Goal: Transaction & Acquisition: Purchase product/service

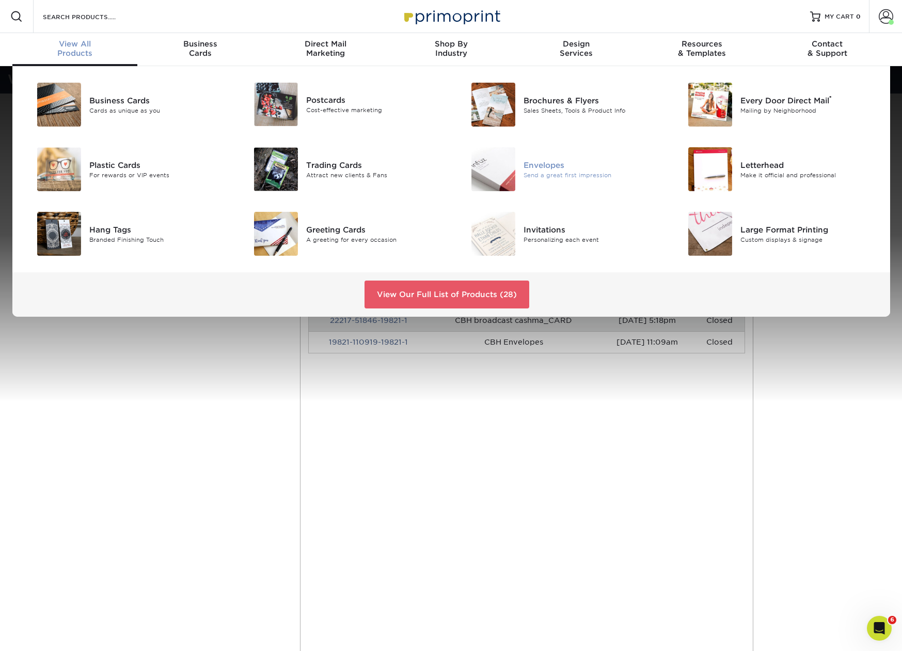
click at [531, 171] on div "Send a great first impression" at bounding box center [592, 174] width 137 height 9
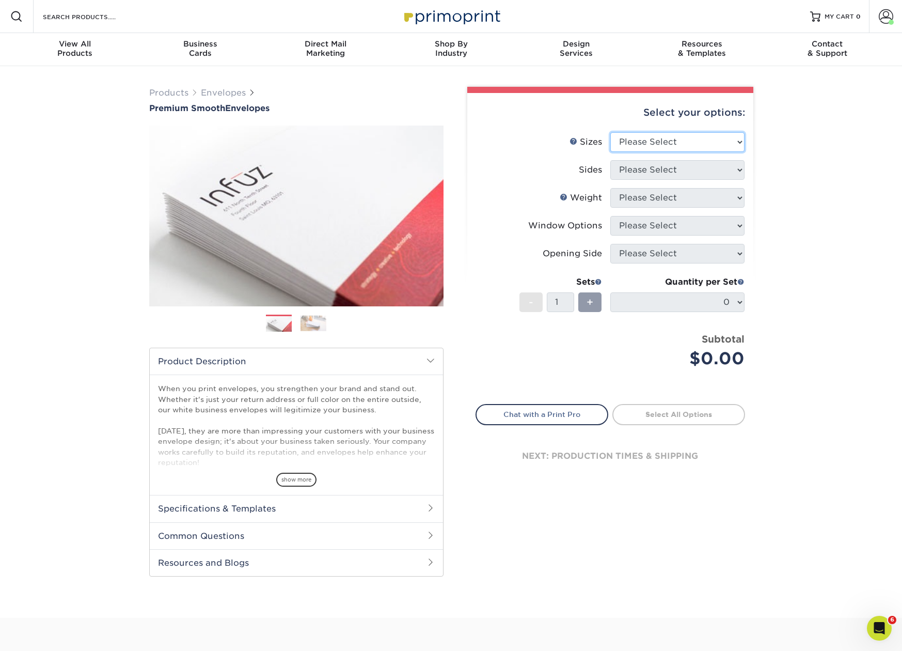
select select "4.12x9.50"
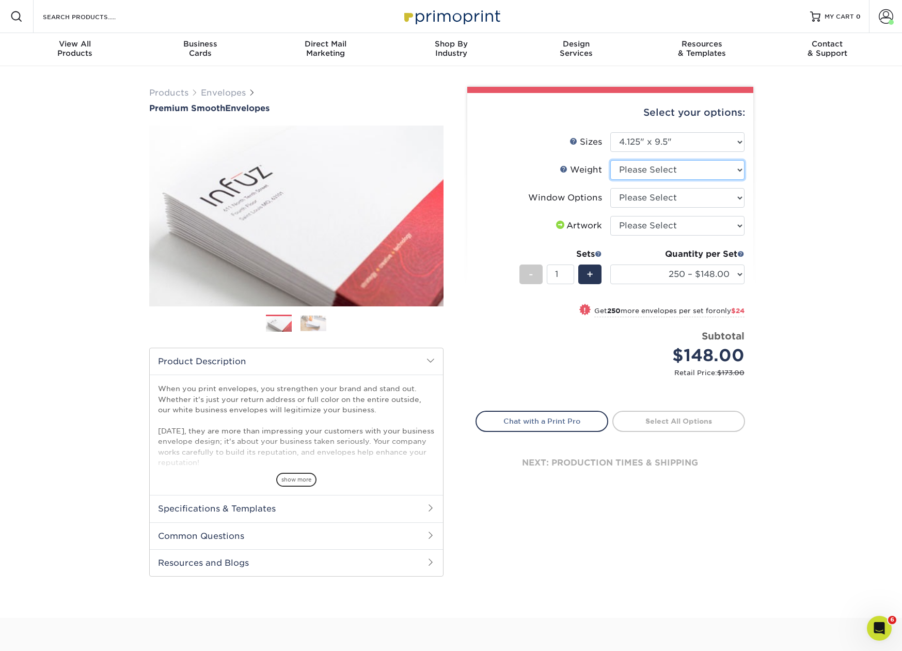
select select "70LB"
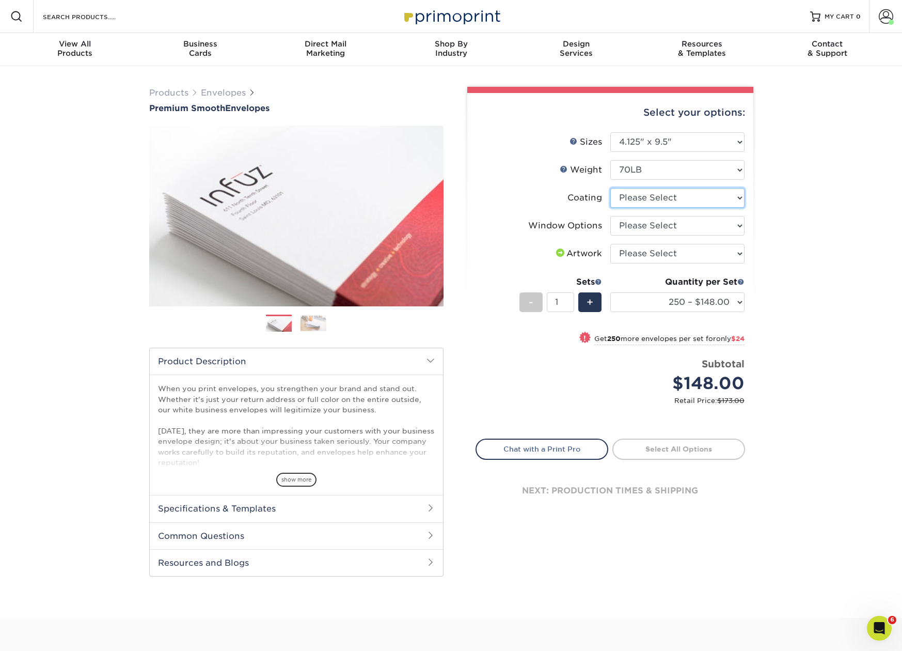
select select "3e7618de-abca-4bda-9f97-8b9129e913d8"
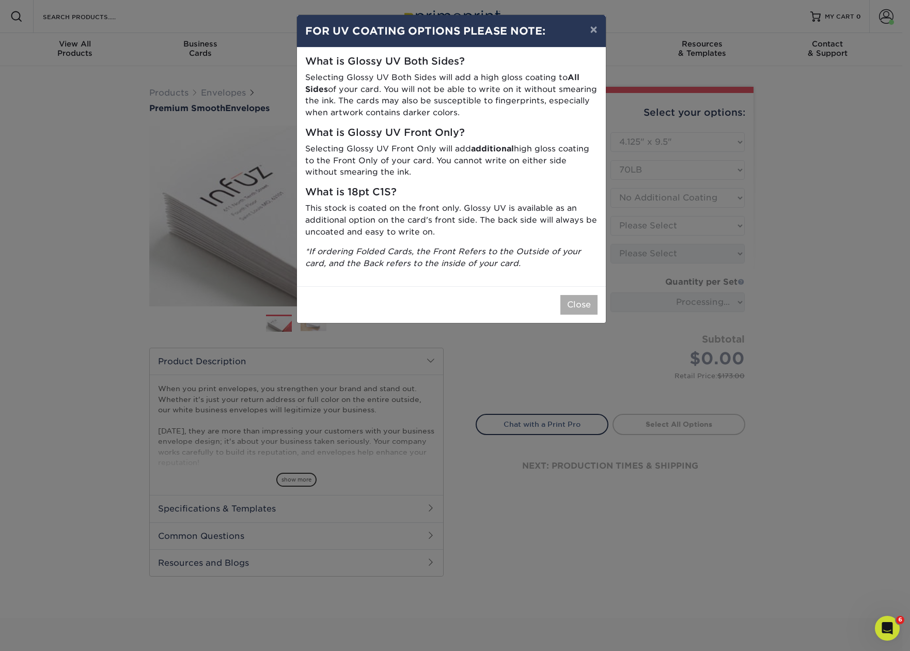
click at [586, 296] on button "Close" at bounding box center [578, 305] width 37 height 20
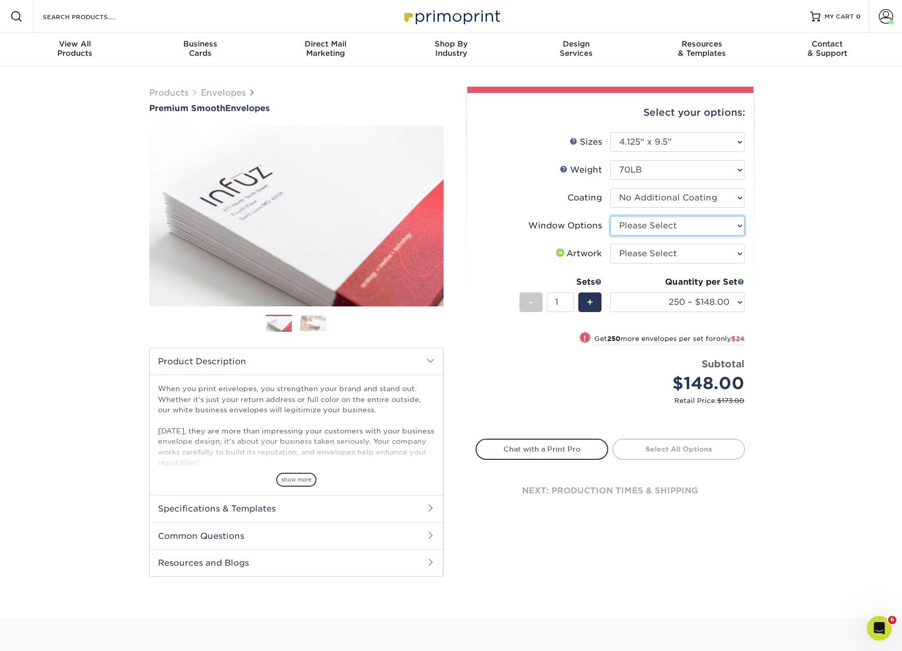
select select "1f9e9f9f-4237-4243-ba79-49052844f6e6"
select select "upload"
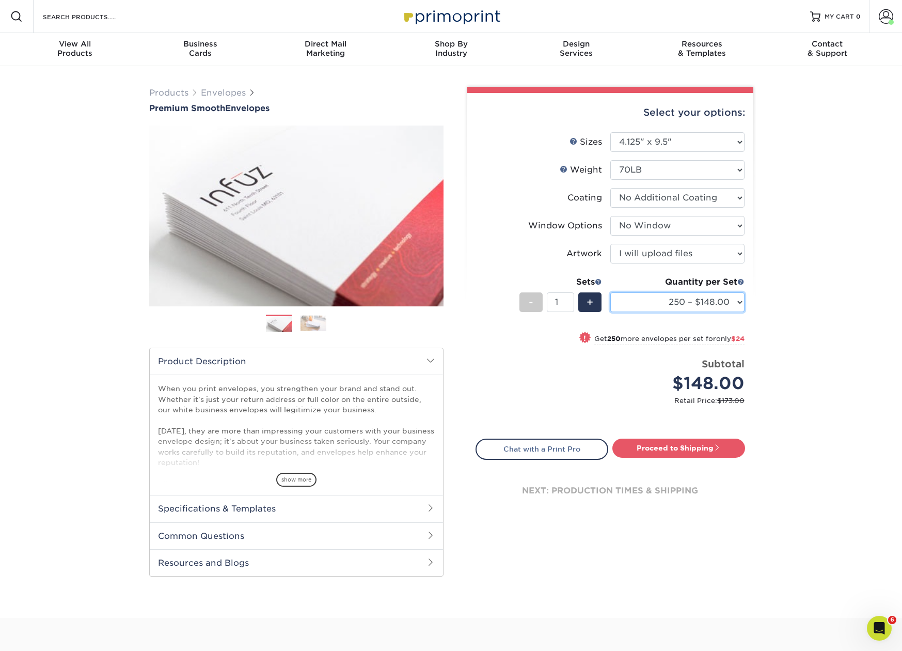
select select "5000 – $483.00"
click at [697, 449] on link "Proceed to Shipping" at bounding box center [678, 447] width 133 height 19
type input "Set 1"
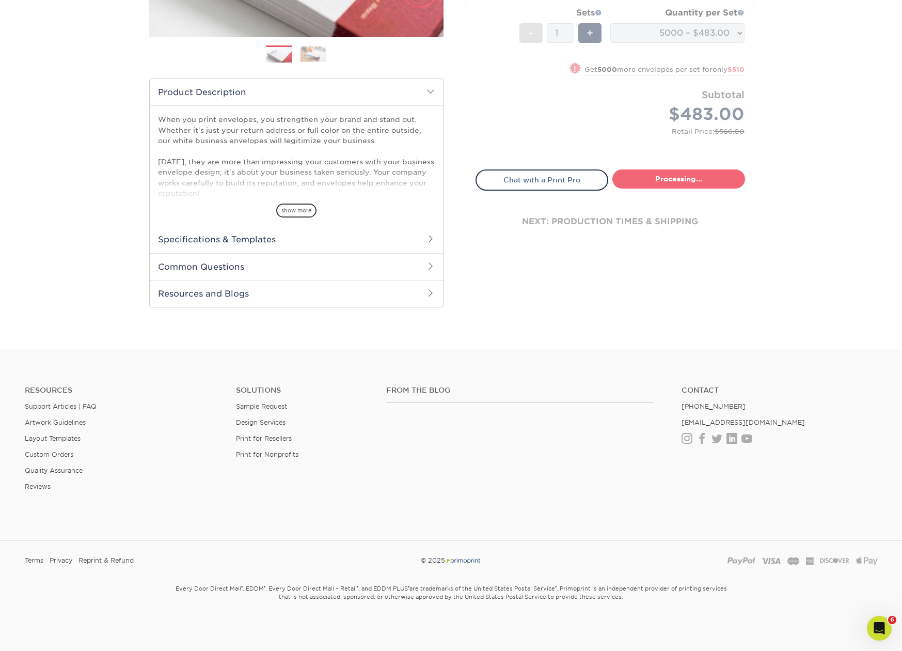
select select "9f0fed89-9d5b-4fb6-a88c-391138605b83"
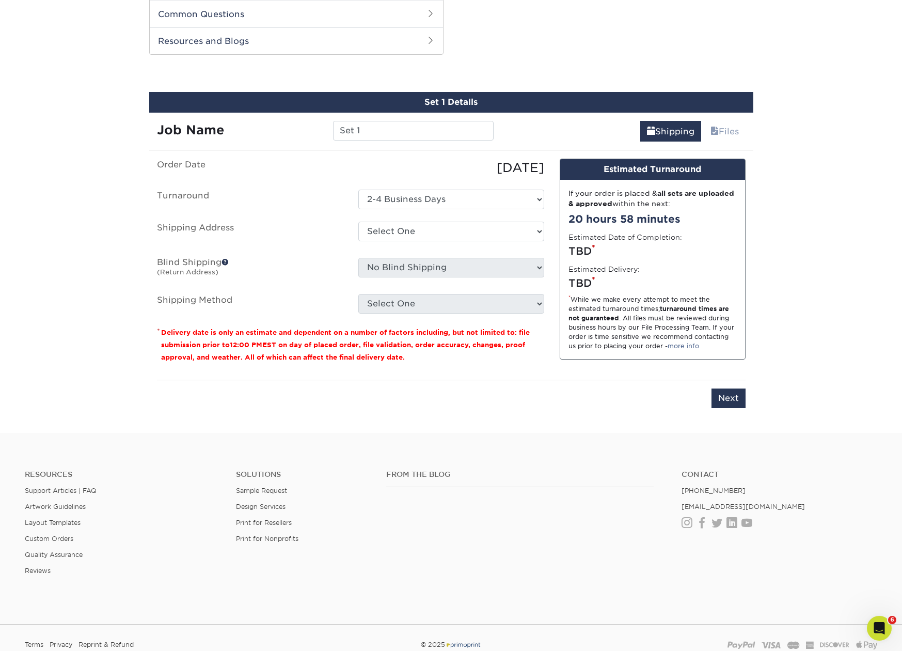
scroll to position [525, 0]
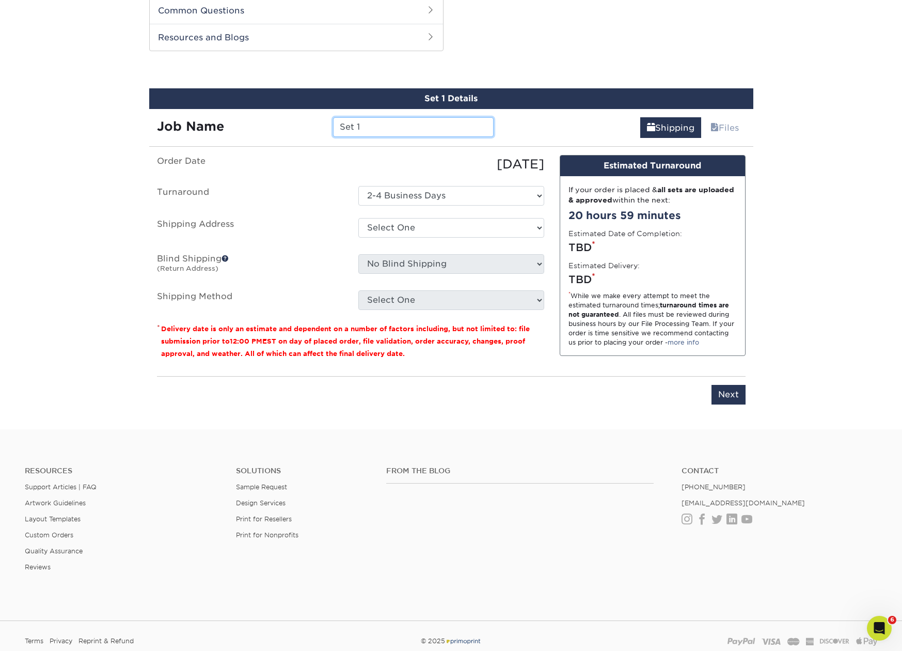
drag, startPoint x: 378, startPoint y: 129, endPoint x: 363, endPoint y: 115, distance: 20.8
click at [363, 115] on div "Job Name Set 1" at bounding box center [325, 123] width 353 height 29
type input "CBH No.10 Envelopes - CHOG"
select select "241187"
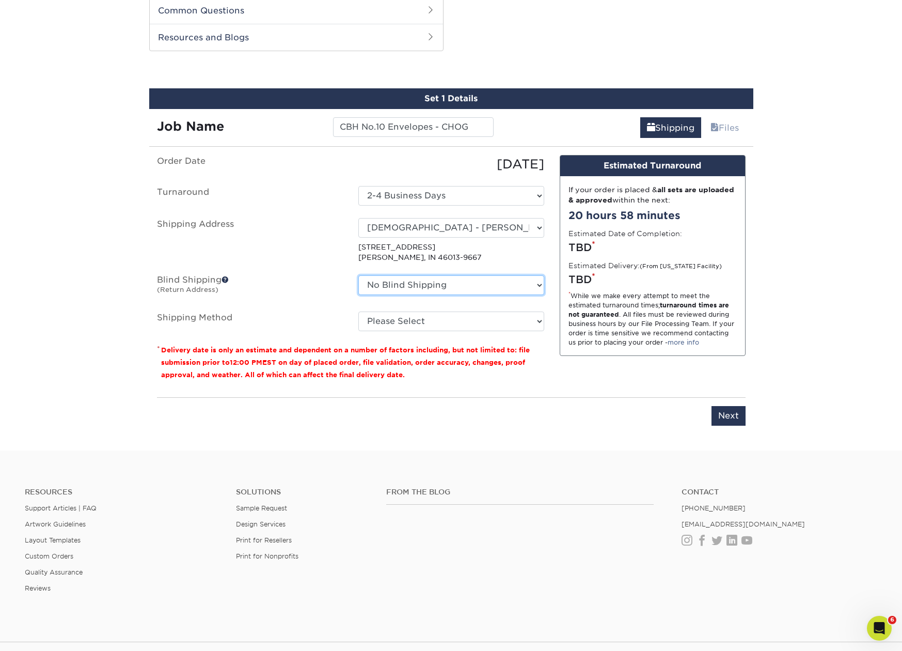
select select "24384"
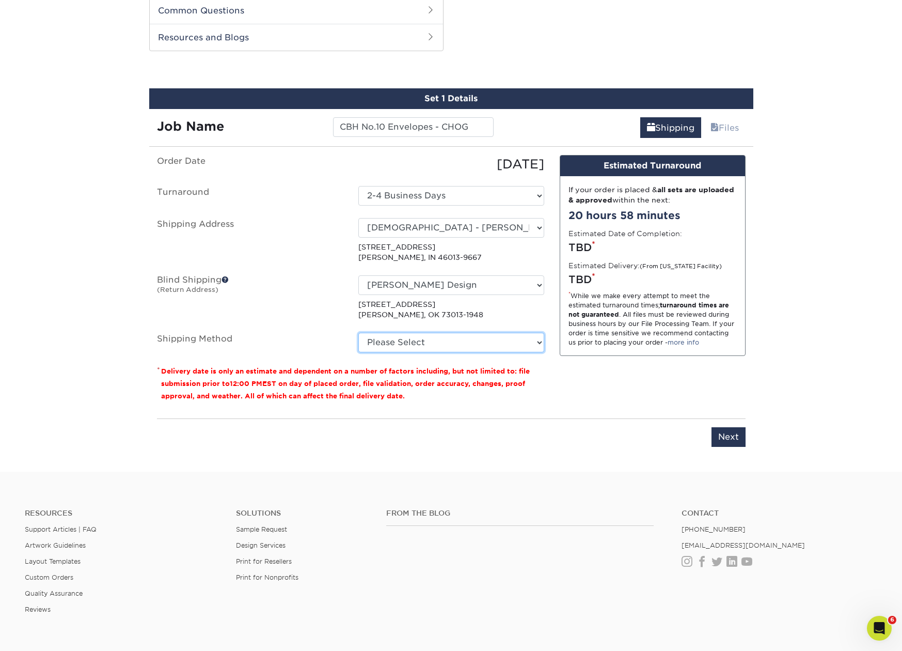
select select "03"
click at [727, 441] on input "Next" at bounding box center [729, 437] width 34 height 20
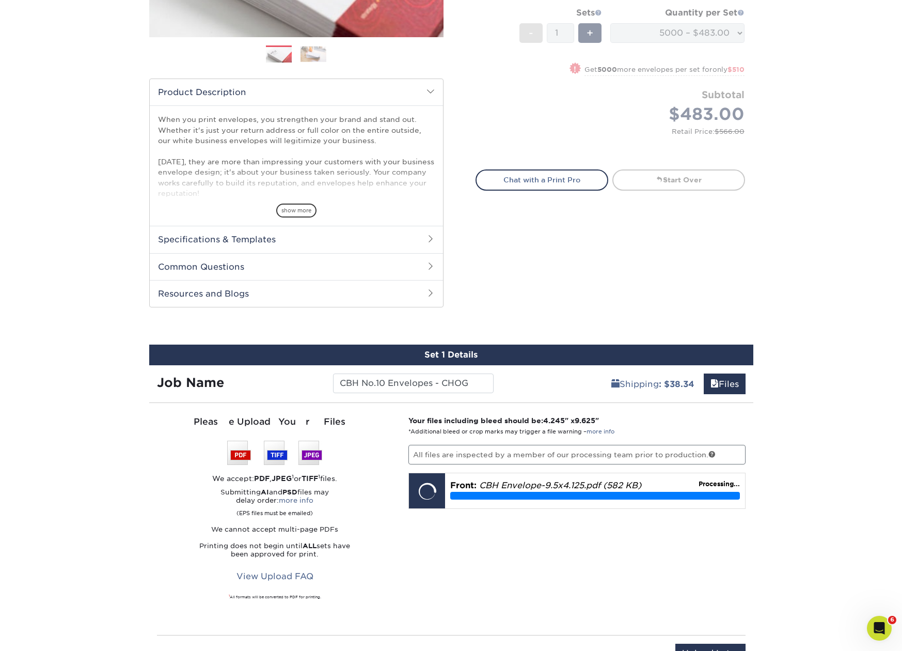
scroll to position [482, 0]
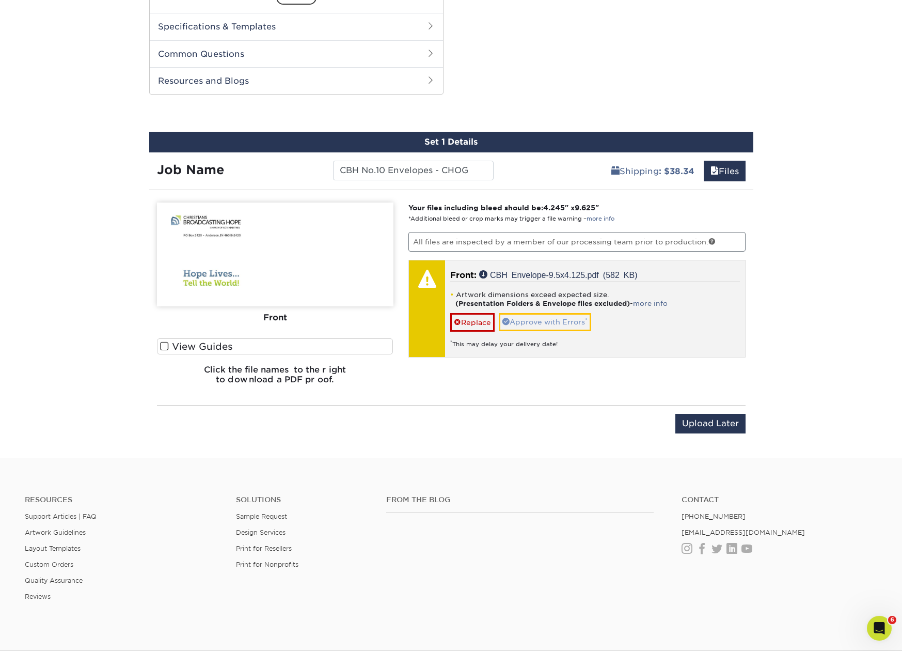
click at [558, 322] on link "Approve with Errors *" at bounding box center [545, 322] width 92 height 18
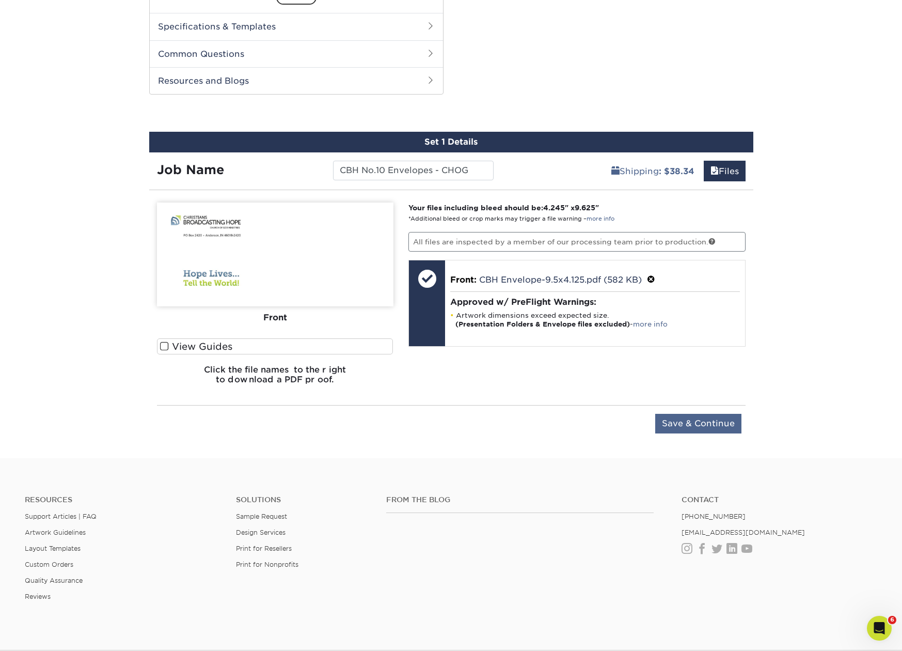
click at [717, 420] on input "Save & Continue" at bounding box center [698, 424] width 86 height 20
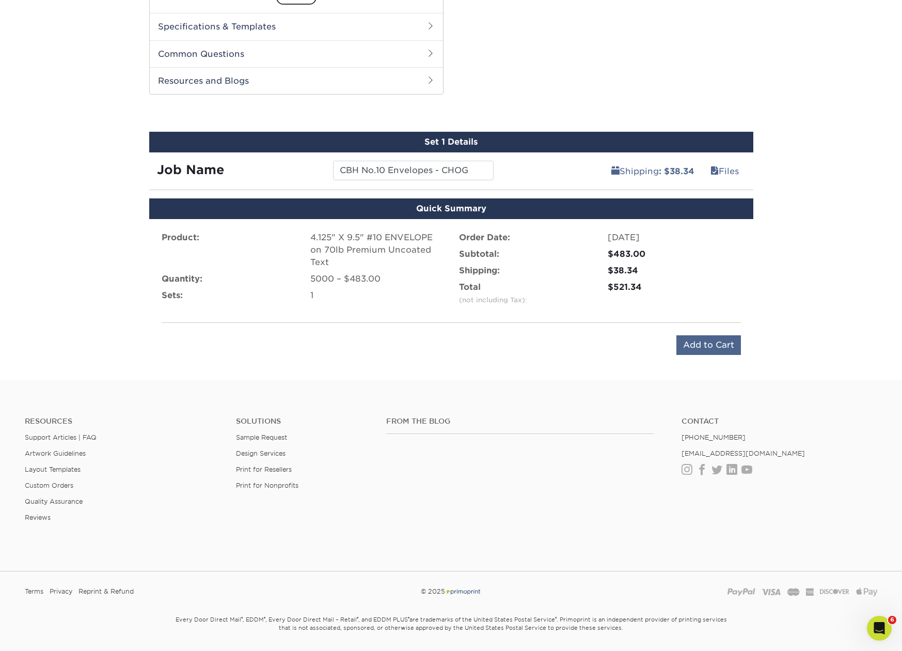
click at [700, 340] on input "Add to Cart" at bounding box center [708, 345] width 65 height 20
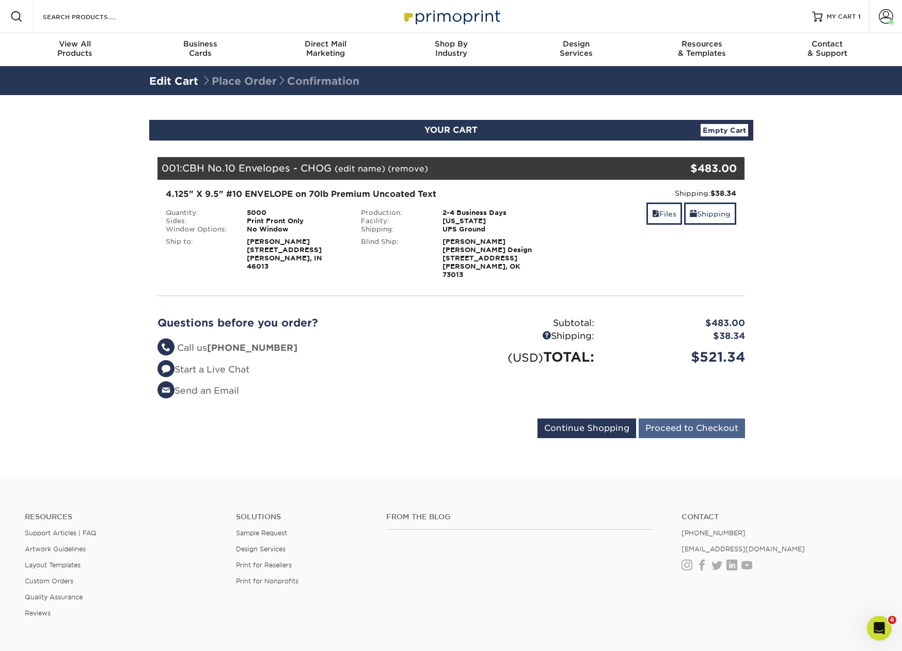
click at [675, 418] on input "Proceed to Checkout" at bounding box center [692, 428] width 106 height 20
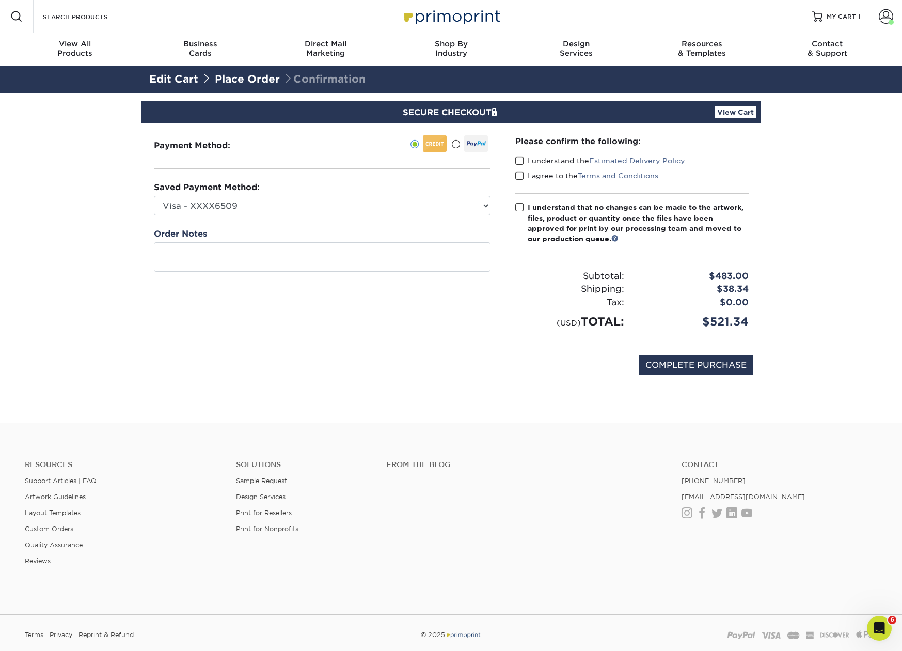
click at [523, 161] on span at bounding box center [519, 161] width 9 height 10
click at [0, 0] on input "I understand the Estimated Delivery Policy" at bounding box center [0, 0] width 0 height 0
click at [522, 175] on span at bounding box center [519, 176] width 9 height 10
click at [0, 0] on input "I agree to the Terms and Conditions" at bounding box center [0, 0] width 0 height 0
click at [517, 207] on span at bounding box center [519, 207] width 9 height 10
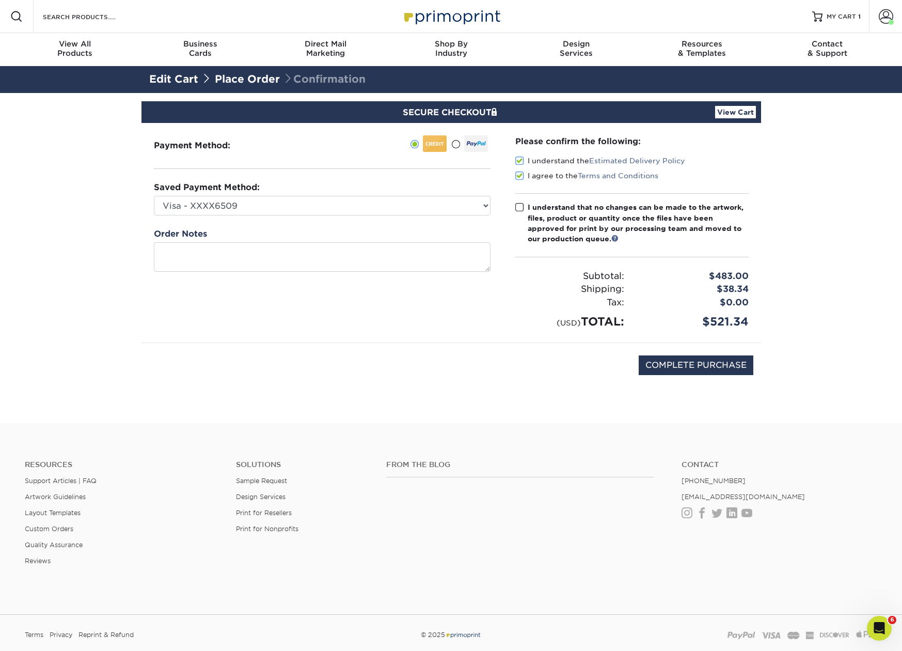
click at [0, 0] on input "I understand that no changes can be made to the artwork, files, product or quan…" at bounding box center [0, 0] width 0 height 0
click at [696, 362] on input "COMPLETE PURCHASE" at bounding box center [696, 365] width 115 height 20
type input "PROCESSING, PLEASE WAIT..."
